Goal: Information Seeking & Learning: Find specific fact

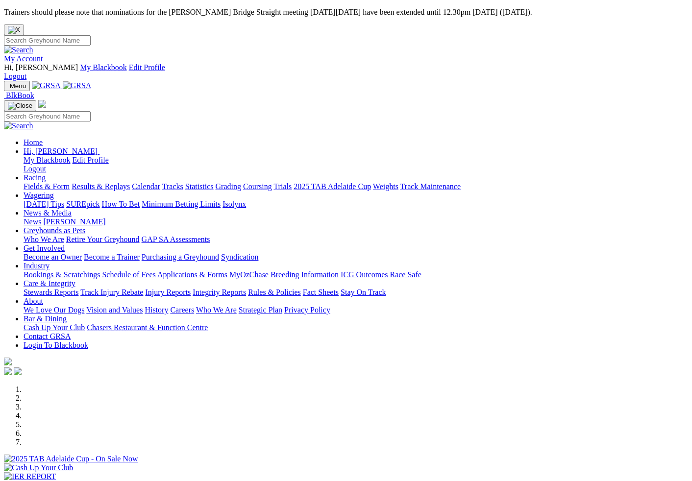
click at [43, 61] on img at bounding box center [43, 61] width 0 height 0
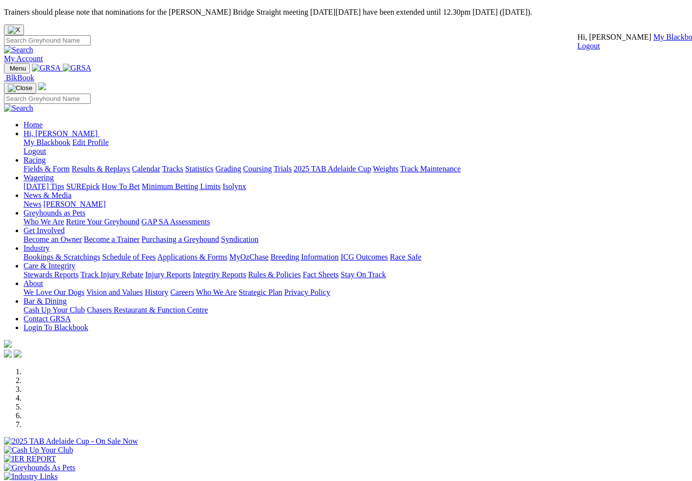
click at [677, 35] on div "My Account Hi, [PERSON_NAME] My Blackbook Edit Profile Logout" at bounding box center [346, 49] width 684 height 28
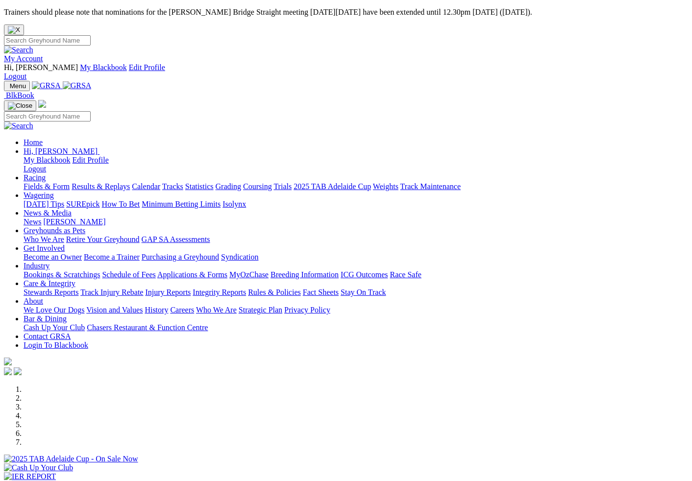
click at [91, 35] on input "Search" at bounding box center [47, 40] width 87 height 10
type input "reel infrared"
click at [33, 46] on img at bounding box center [18, 50] width 29 height 9
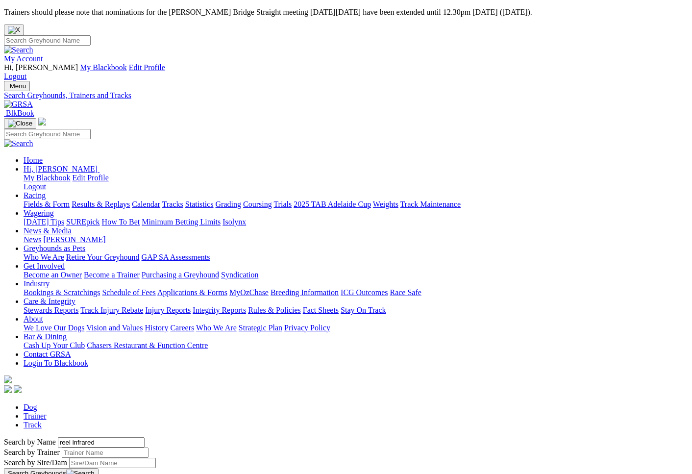
click at [98, 468] on button "Search Greyhounds" at bounding box center [51, 473] width 95 height 11
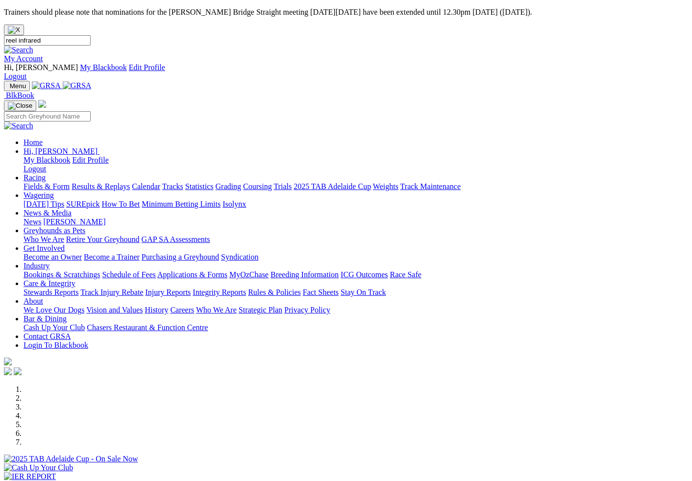
click at [91, 35] on input "reel infrared" at bounding box center [47, 40] width 87 height 10
type input "r"
type input "judith hurley"
click at [33, 46] on img at bounding box center [18, 50] width 29 height 9
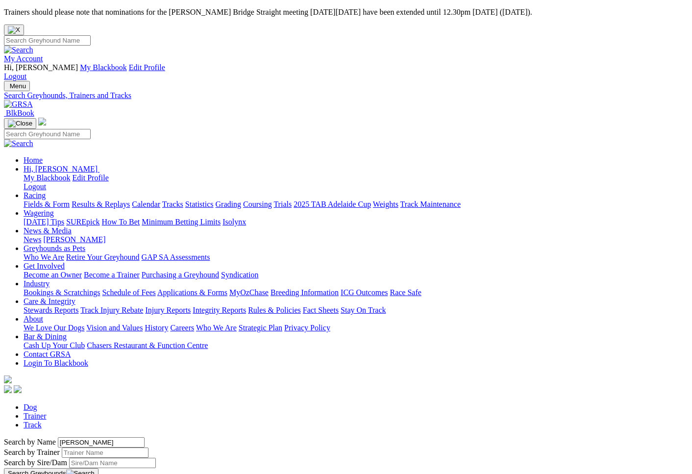
click at [47, 412] on link "Trainer" at bounding box center [35, 416] width 23 height 8
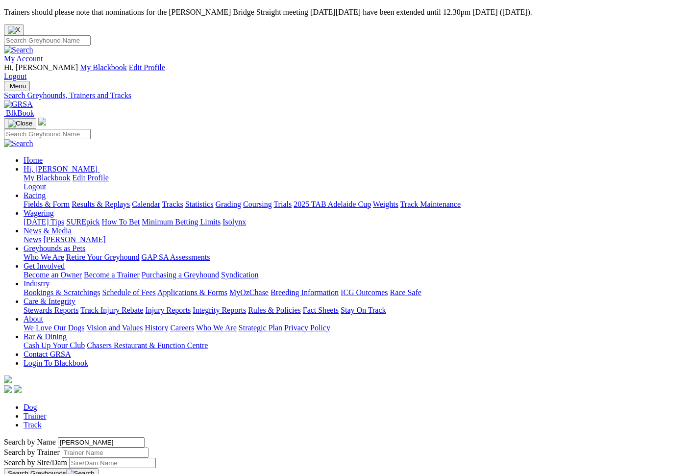
type input "Judith Hurley"
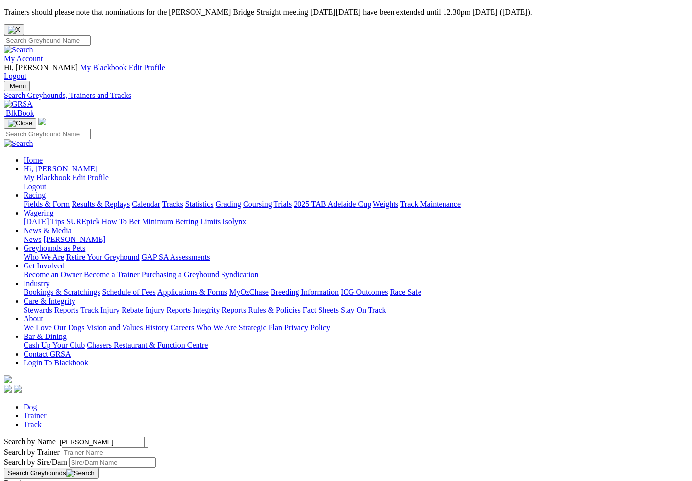
click at [43, 54] on link "My Account" at bounding box center [23, 58] width 39 height 8
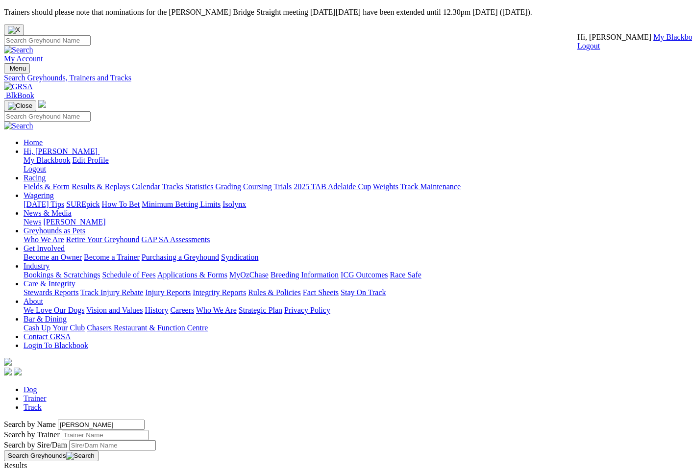
click at [653, 41] on link "My Blackbook" at bounding box center [676, 37] width 47 height 8
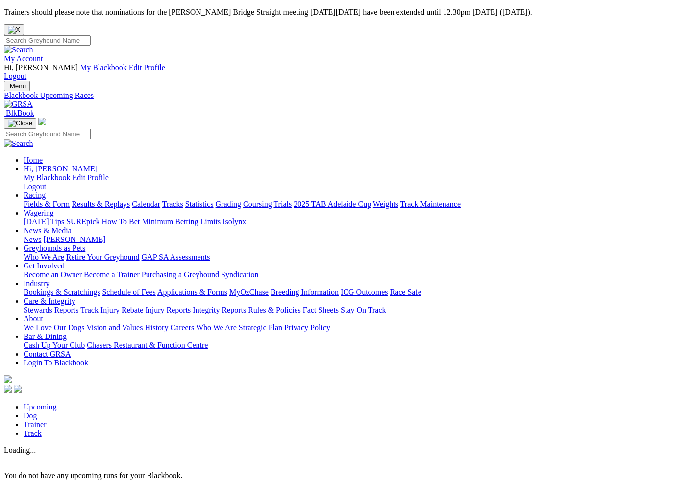
click at [47, 420] on link "Trainer" at bounding box center [35, 424] width 23 height 8
